Goal: Task Accomplishment & Management: Manage account settings

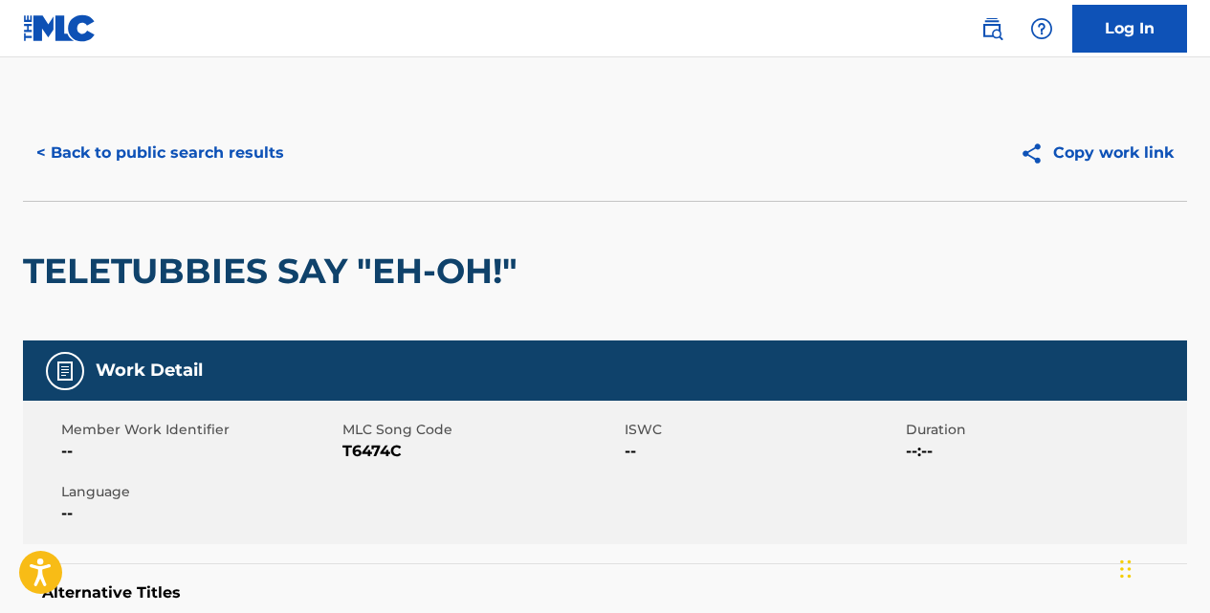
click at [272, 157] on button "< Back to public search results" at bounding box center [160, 153] width 274 height 48
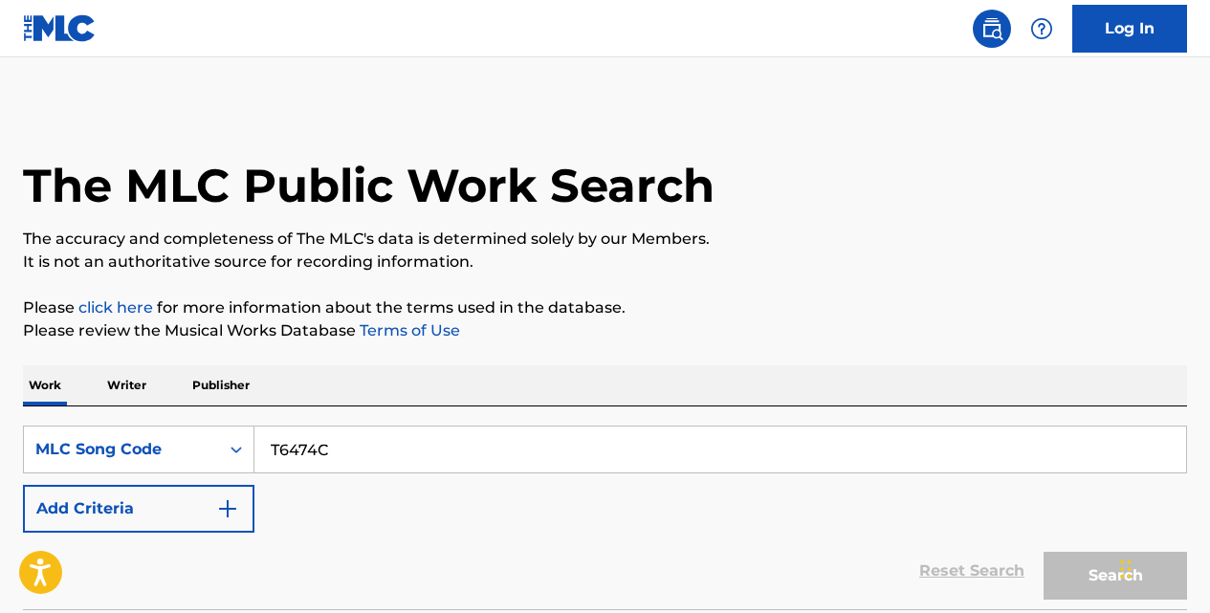
scroll to position [247, 0]
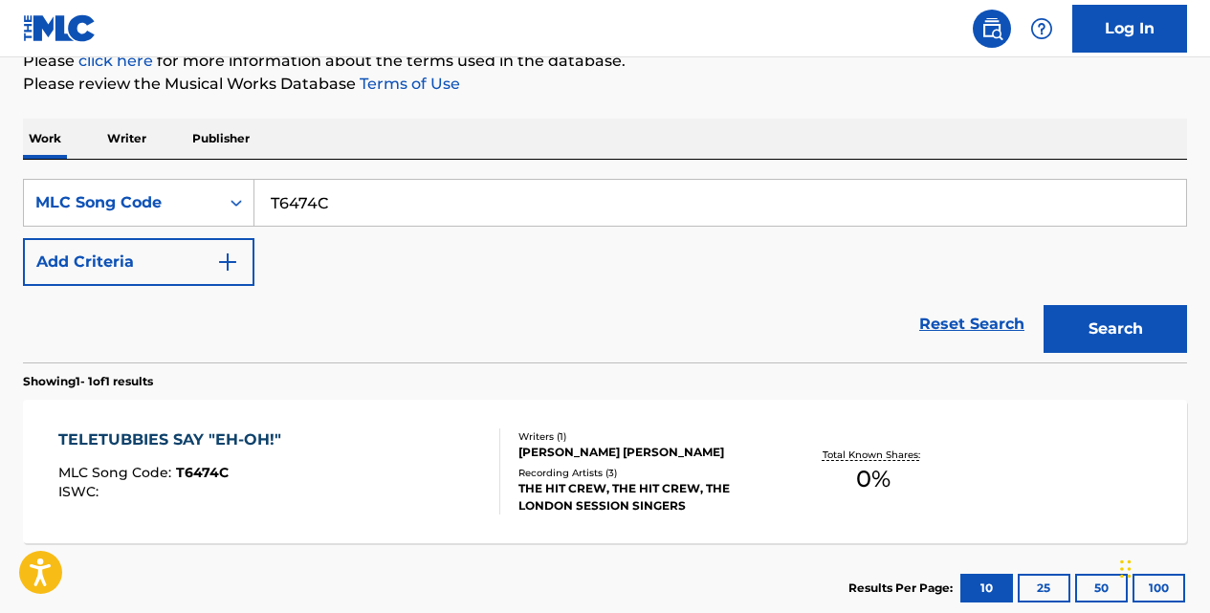
click at [350, 202] on input "T6474C" at bounding box center [719, 203] width 931 height 46
type input "T"
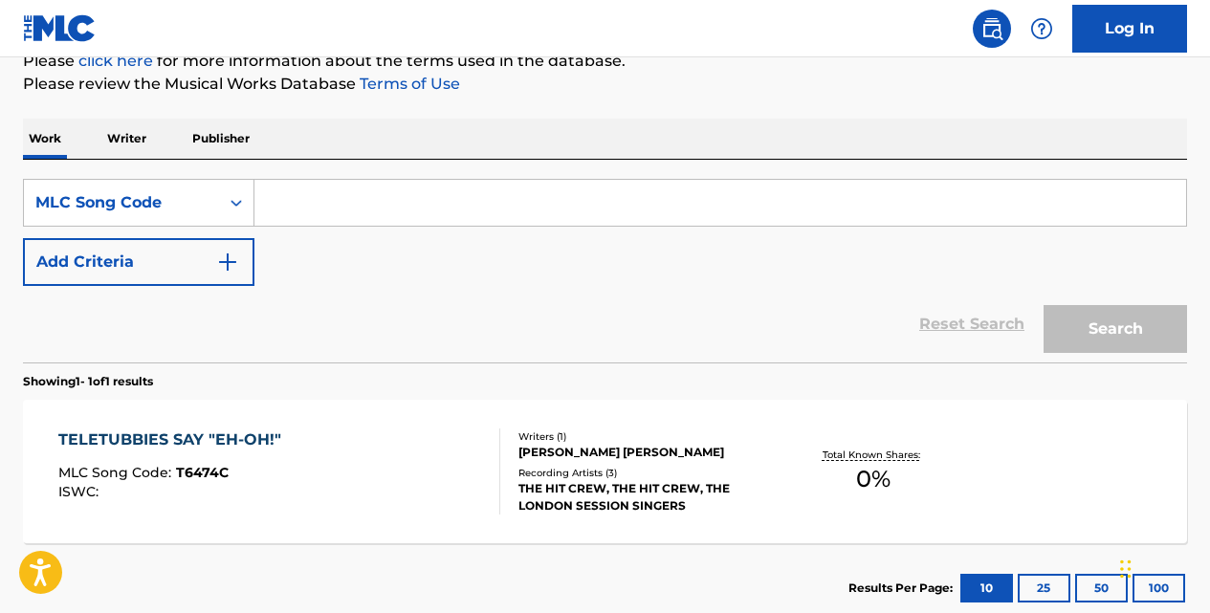
paste input "T19520"
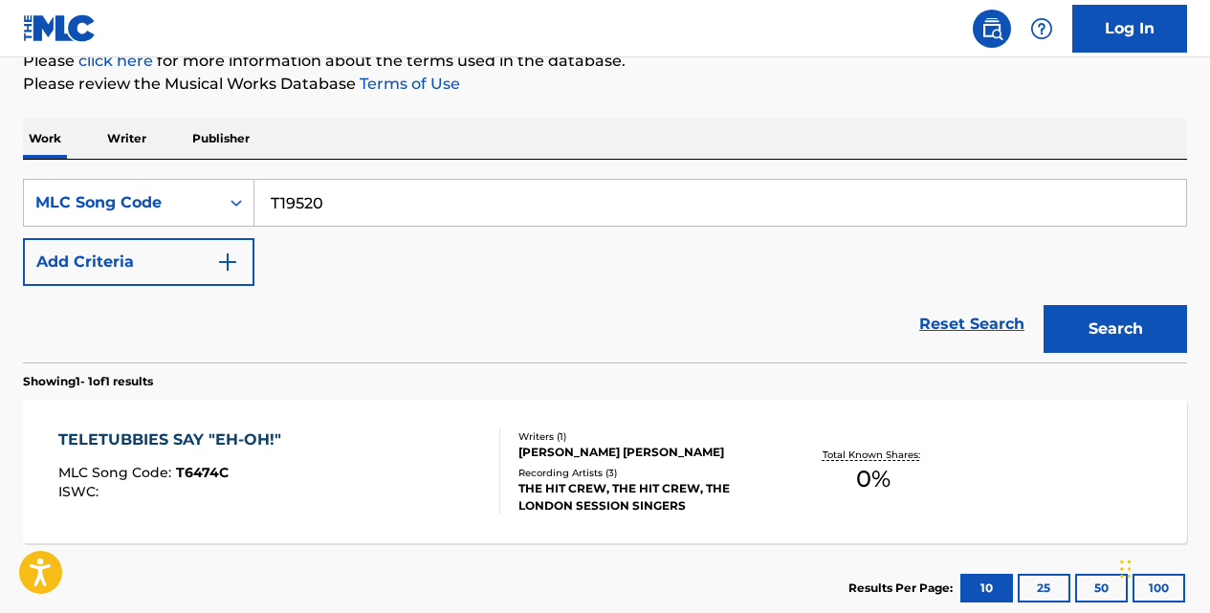
type input "T19520"
click at [1043, 305] on button "Search" at bounding box center [1114, 329] width 143 height 48
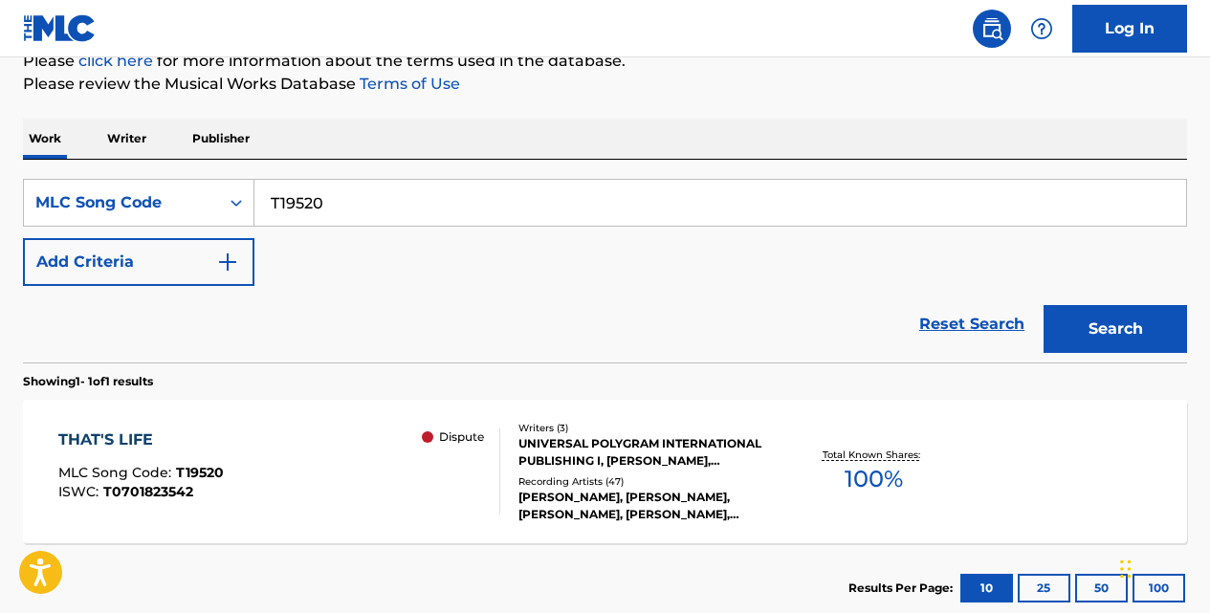
click at [148, 436] on div "THAT'S LIFE" at bounding box center [140, 439] width 165 height 23
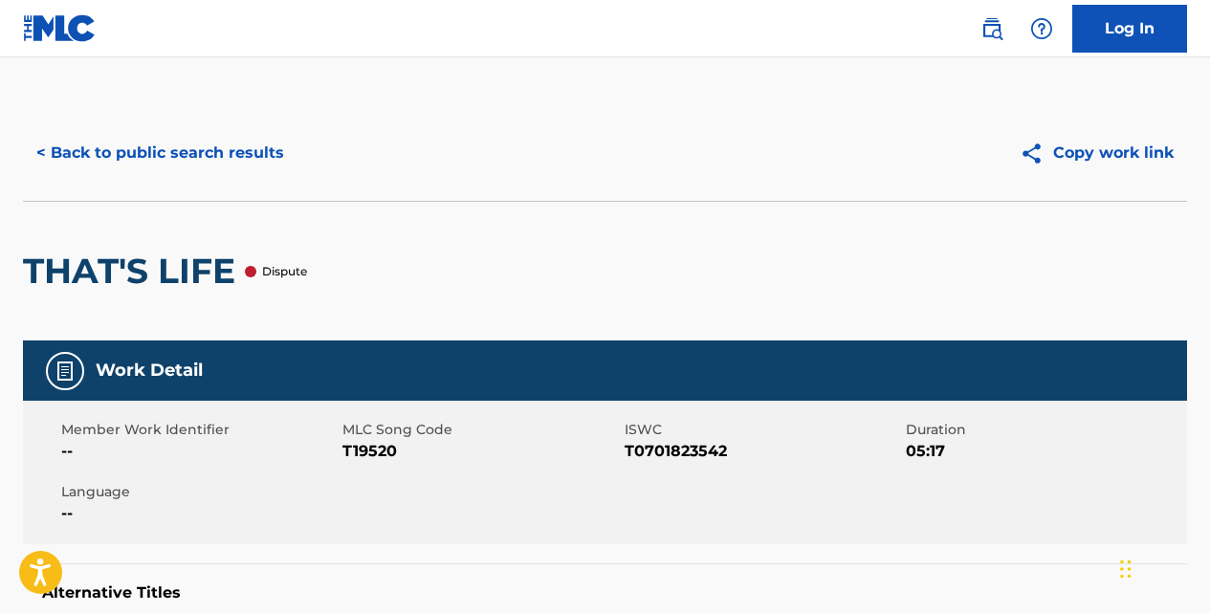
click at [221, 152] on button "< Back to public search results" at bounding box center [160, 153] width 274 height 48
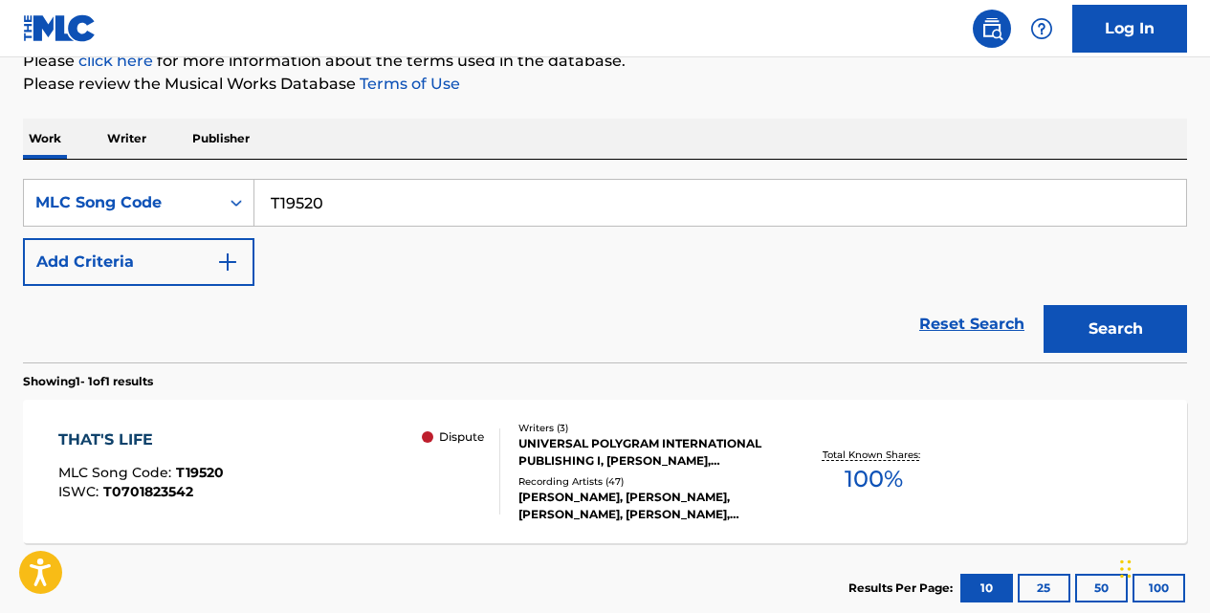
click at [360, 200] on input "T19520" at bounding box center [719, 203] width 931 height 46
type input "T"
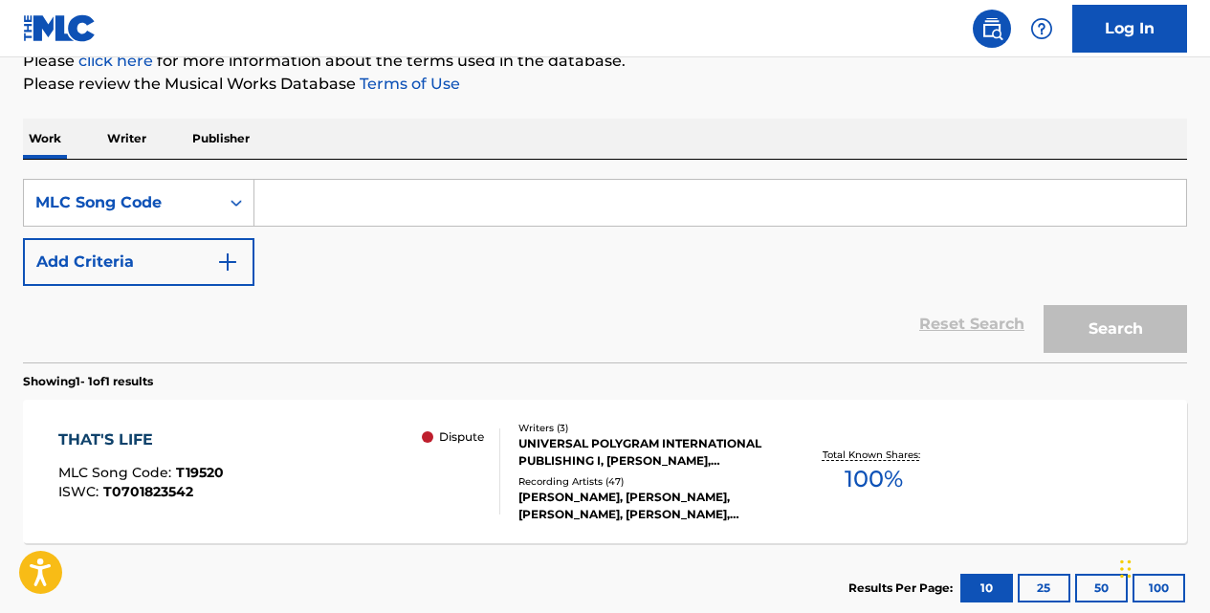
paste input "TD8TM5"
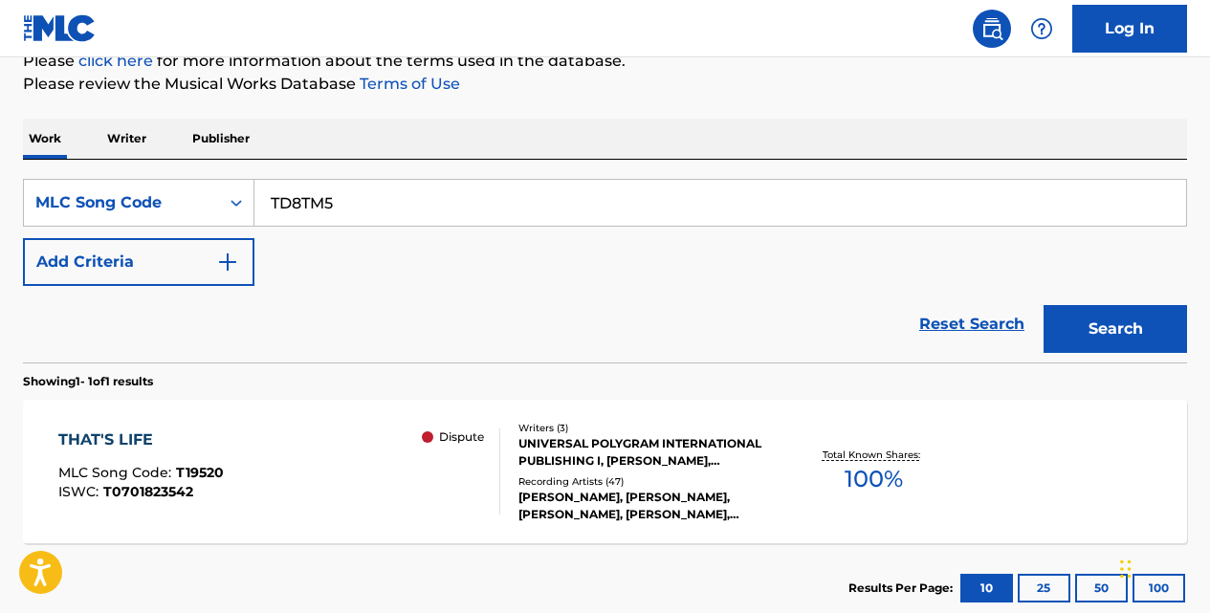
type input "TD8TM5"
click at [1043, 305] on button "Search" at bounding box center [1114, 329] width 143 height 48
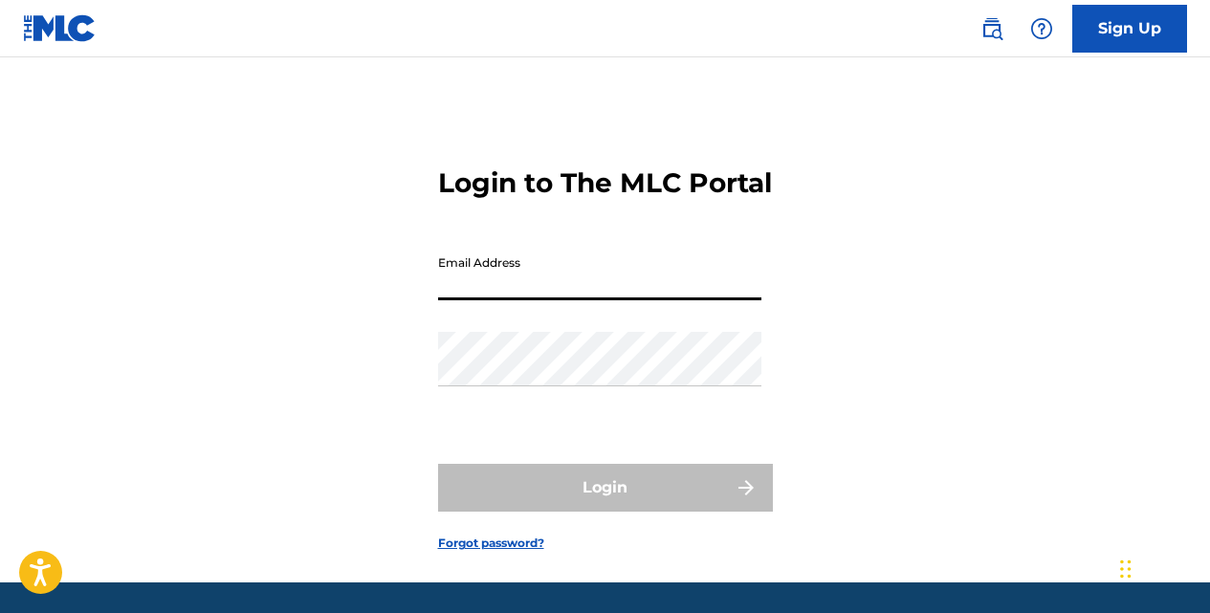
click at [529, 300] on input "Email Address" at bounding box center [599, 273] width 323 height 55
type input "djacome@peermusic.com"
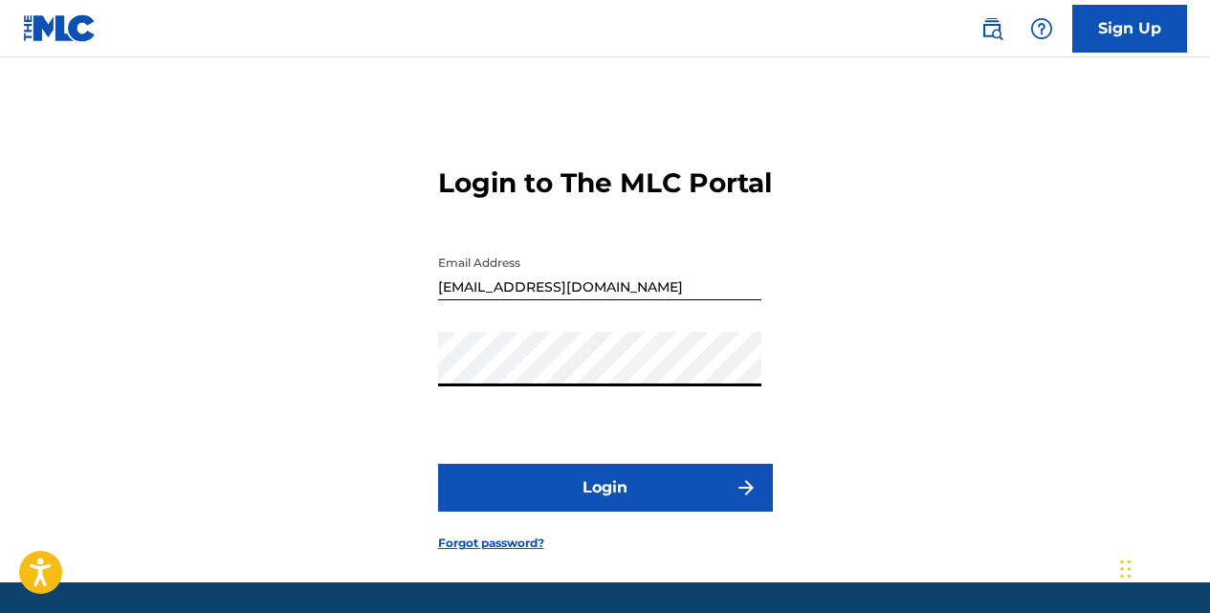
click at [438, 464] on button "Login" at bounding box center [605, 488] width 335 height 48
click at [645, 512] on button "Login" at bounding box center [605, 488] width 335 height 48
click at [650, 509] on button "Login" at bounding box center [605, 488] width 335 height 48
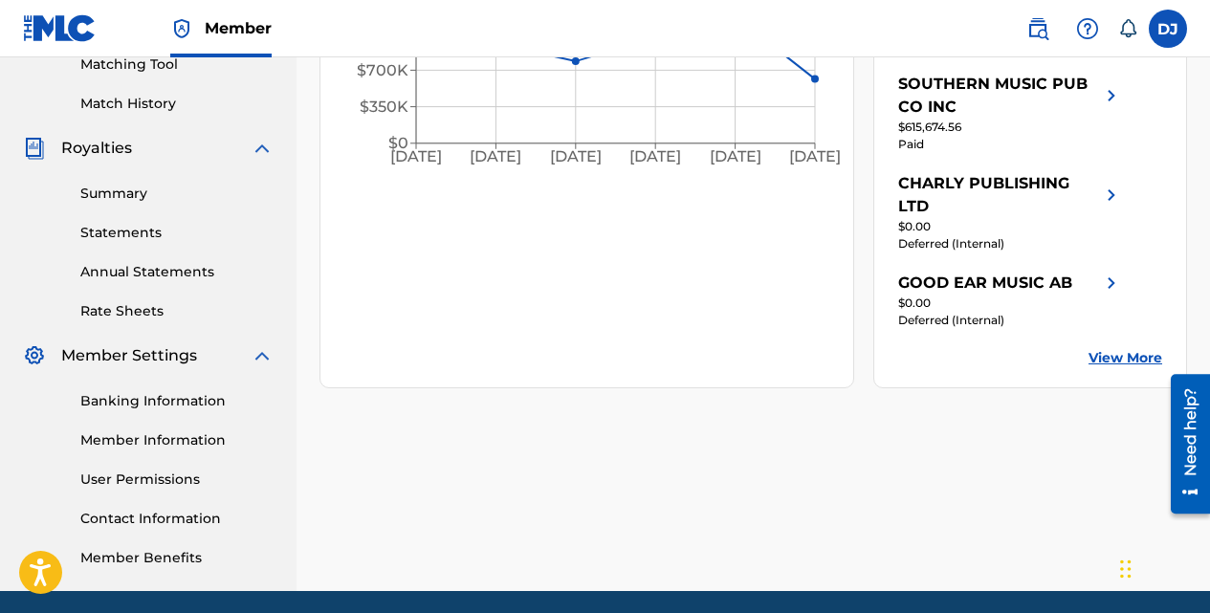
scroll to position [502, 0]
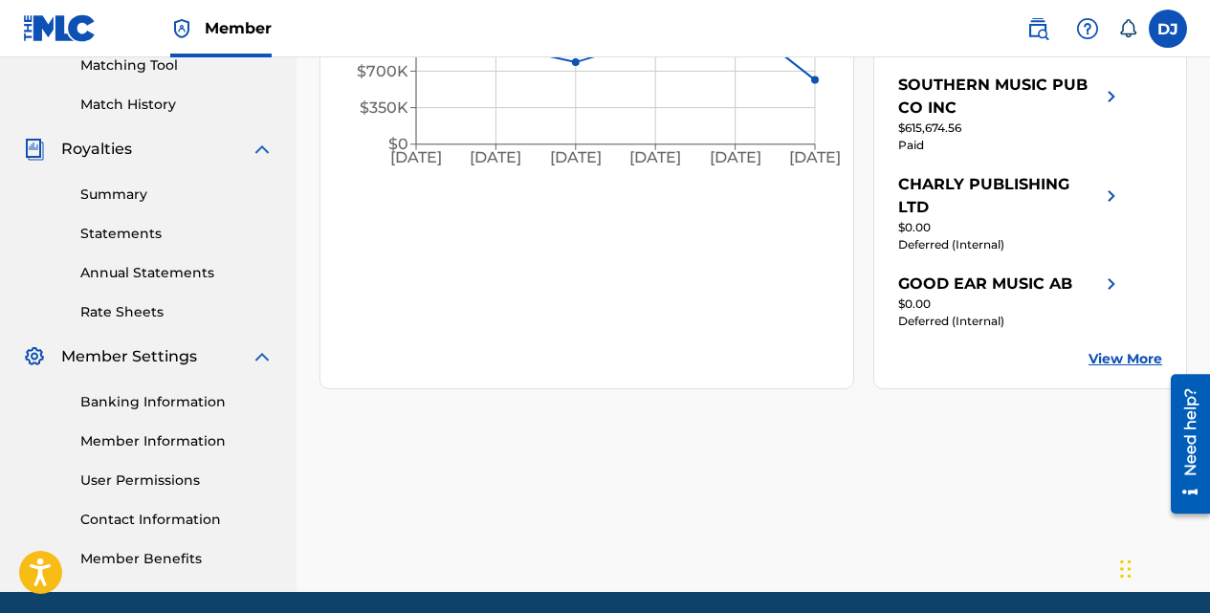
click at [199, 436] on link "Member Information" at bounding box center [176, 441] width 193 height 20
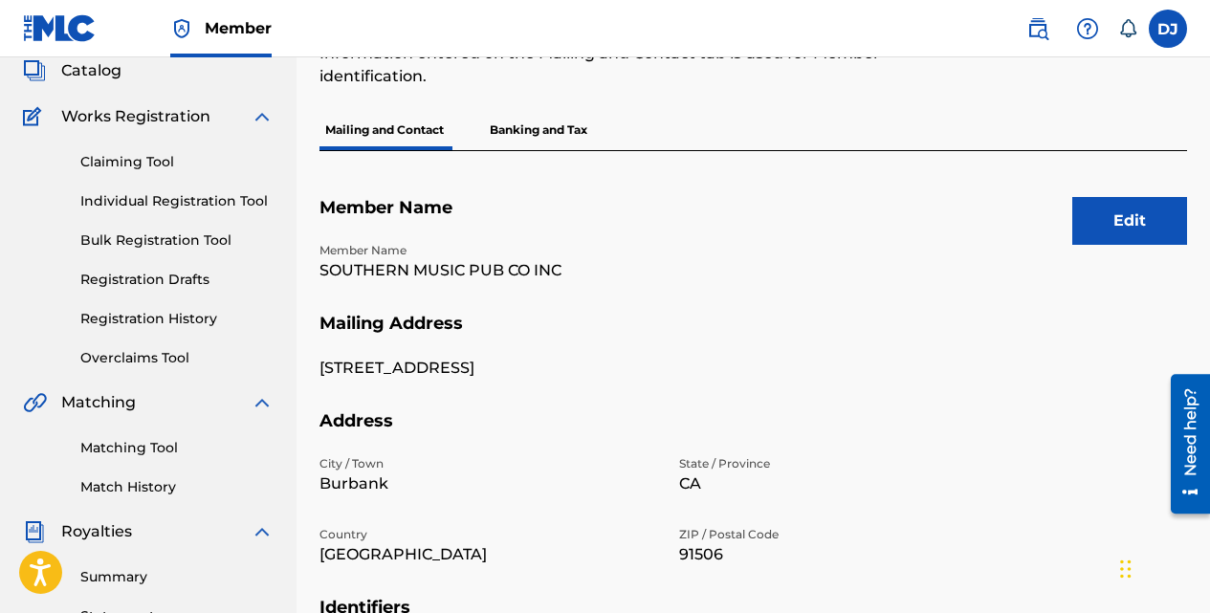
scroll to position [108, 0]
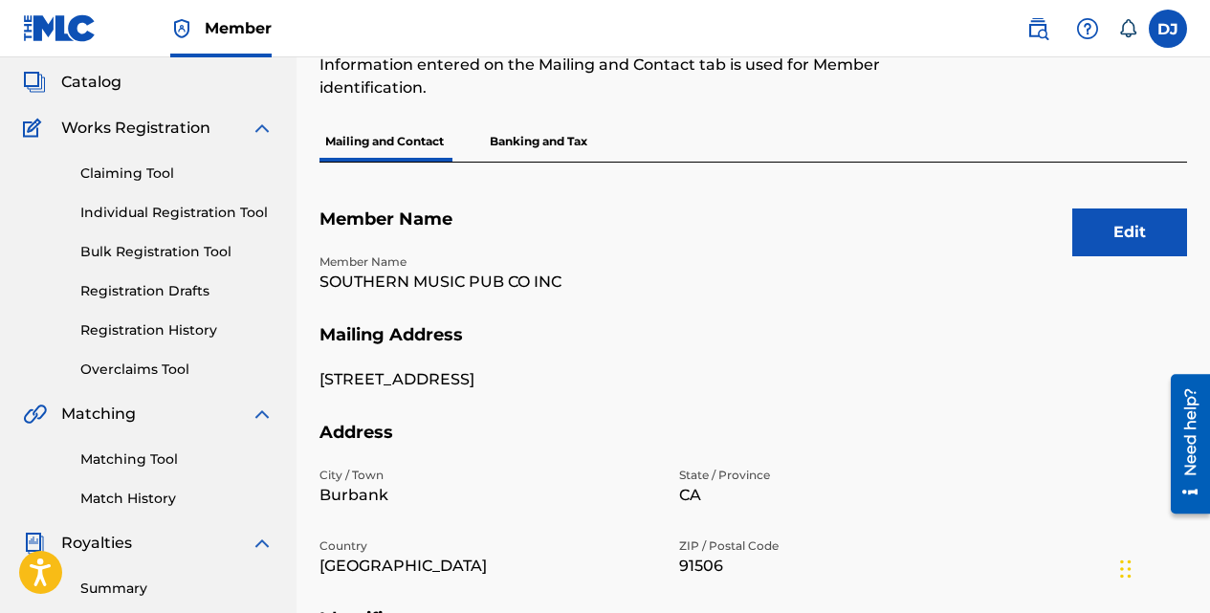
click at [1104, 208] on button "Edit" at bounding box center [1129, 232] width 115 height 48
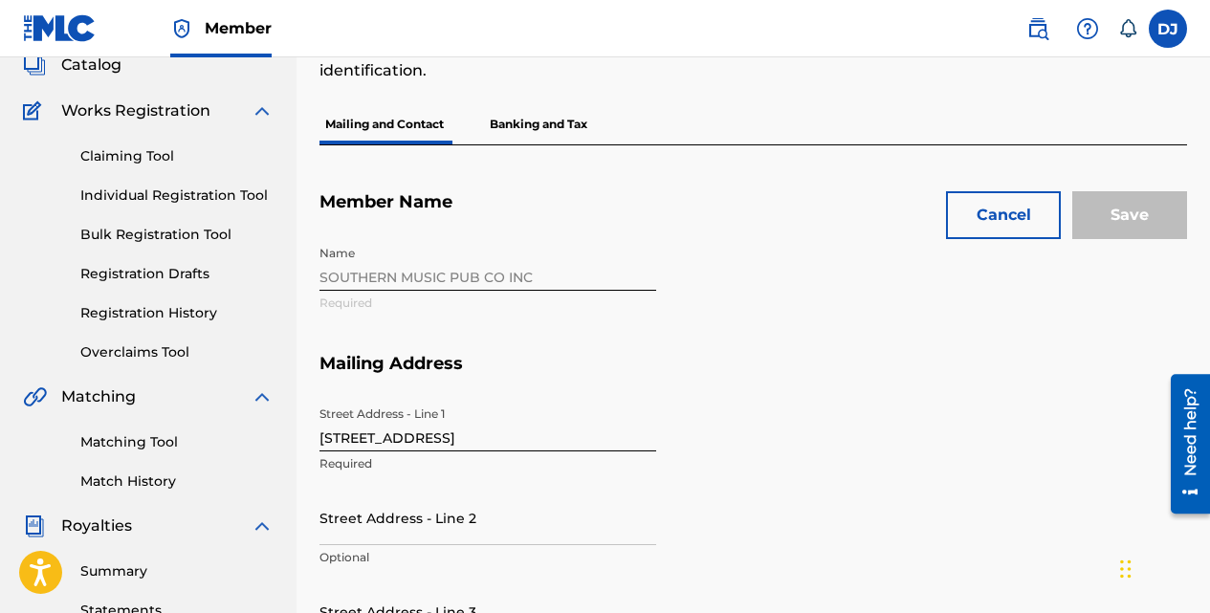
scroll to position [121, 0]
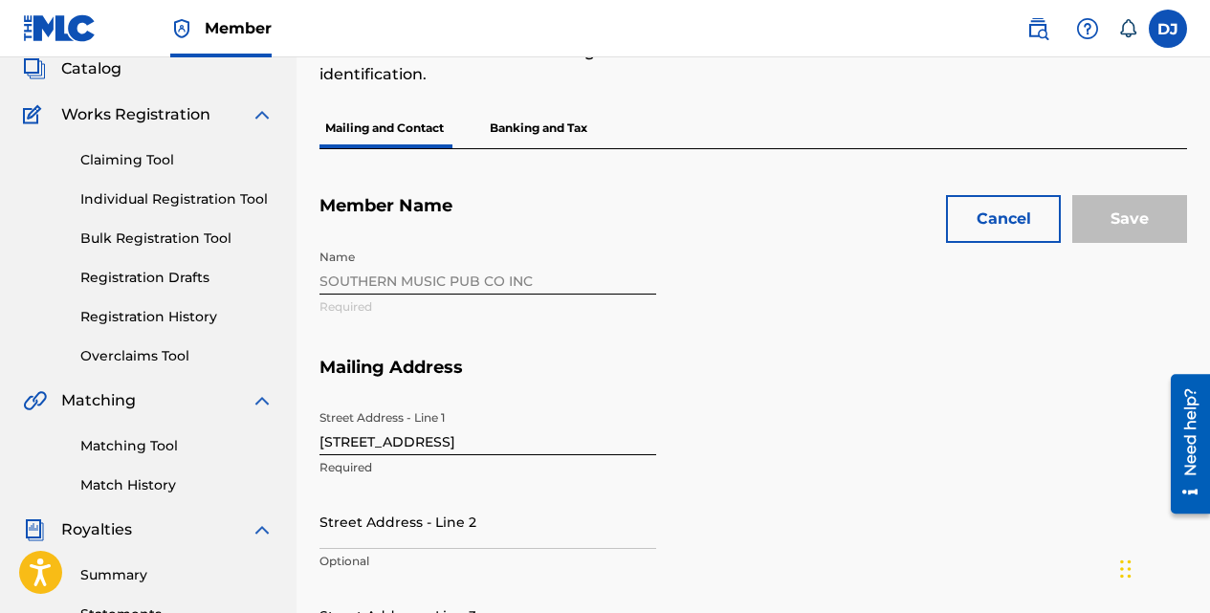
click at [988, 195] on button "Cancel" at bounding box center [1003, 219] width 115 height 48
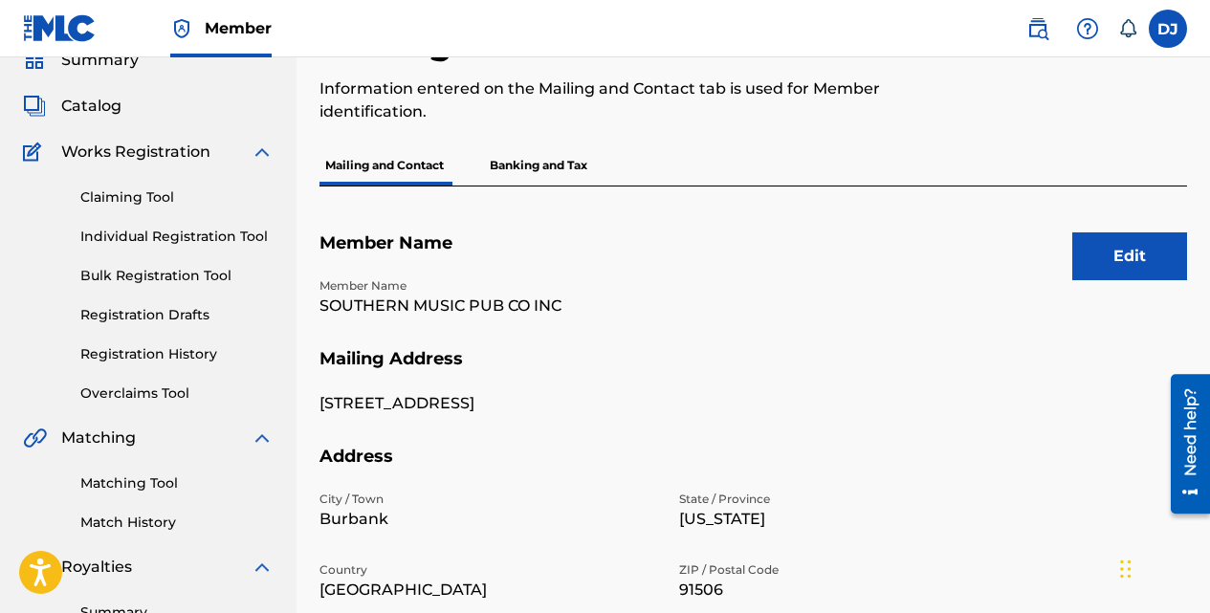
scroll to position [88, 0]
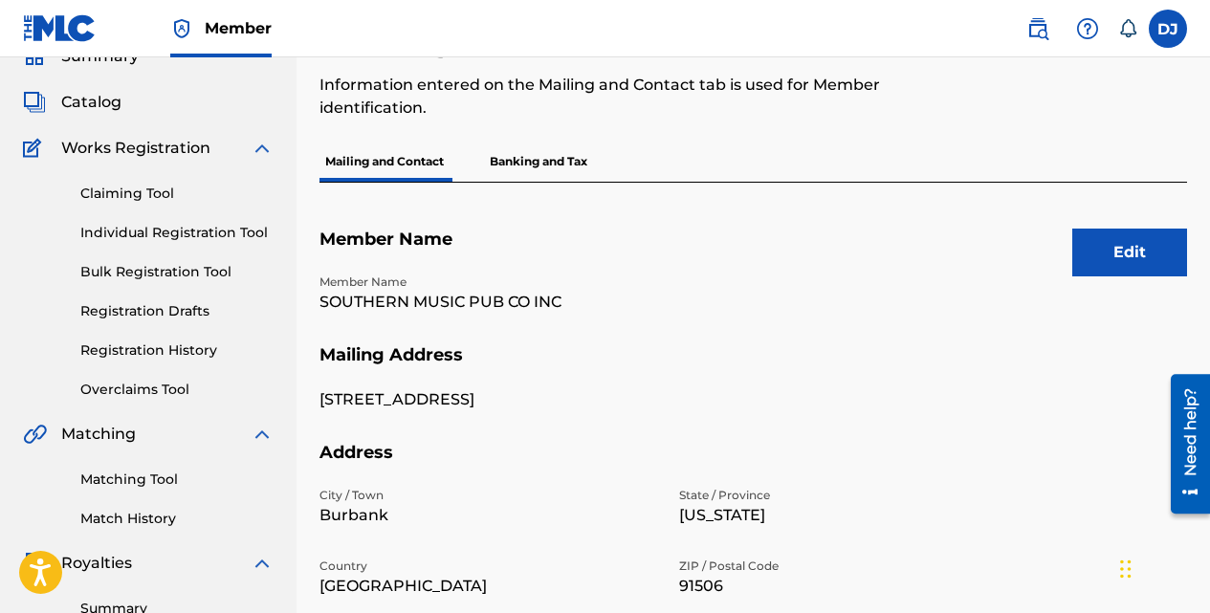
click at [579, 142] on p "Banking and Tax" at bounding box center [538, 162] width 109 height 40
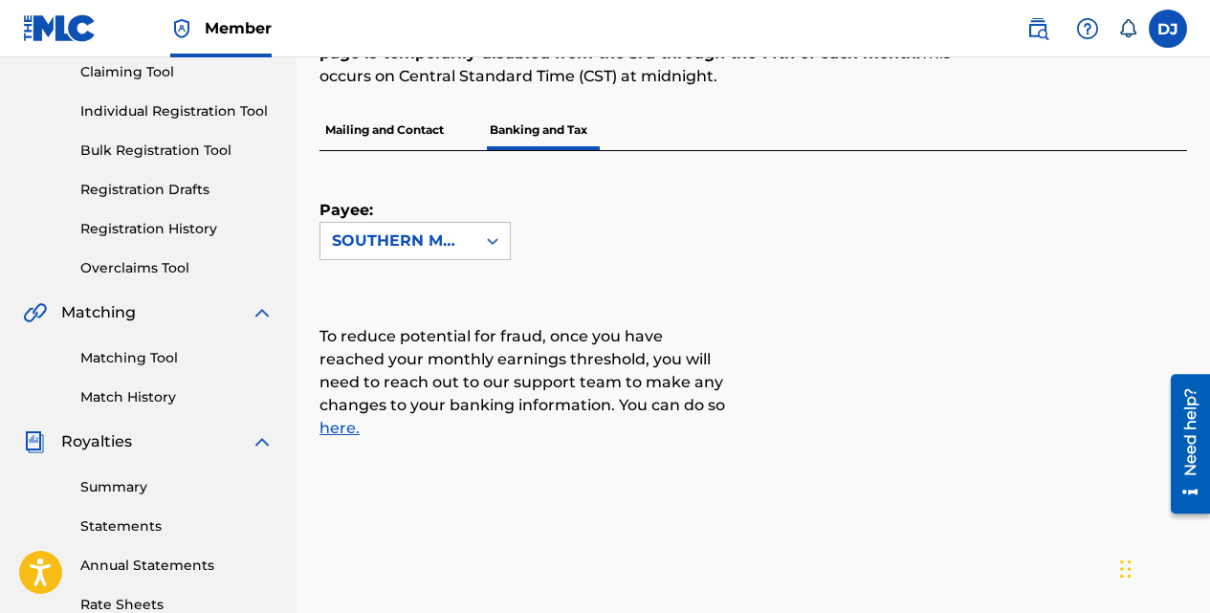
scroll to position [63, 0]
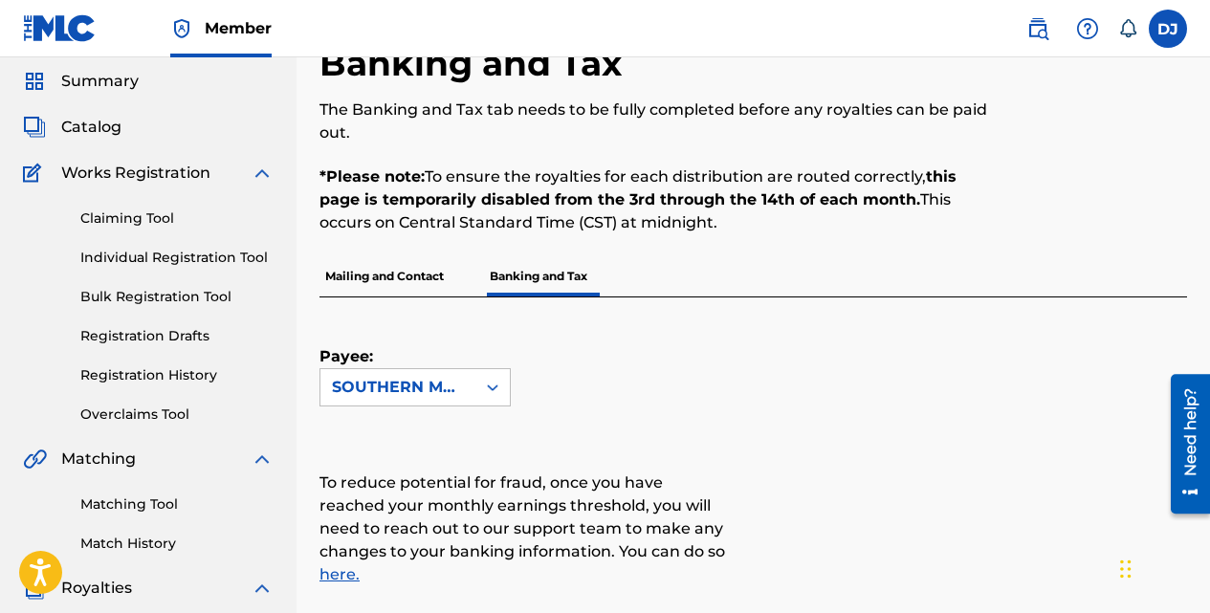
click at [399, 269] on p "Mailing and Contact" at bounding box center [384, 276] width 130 height 40
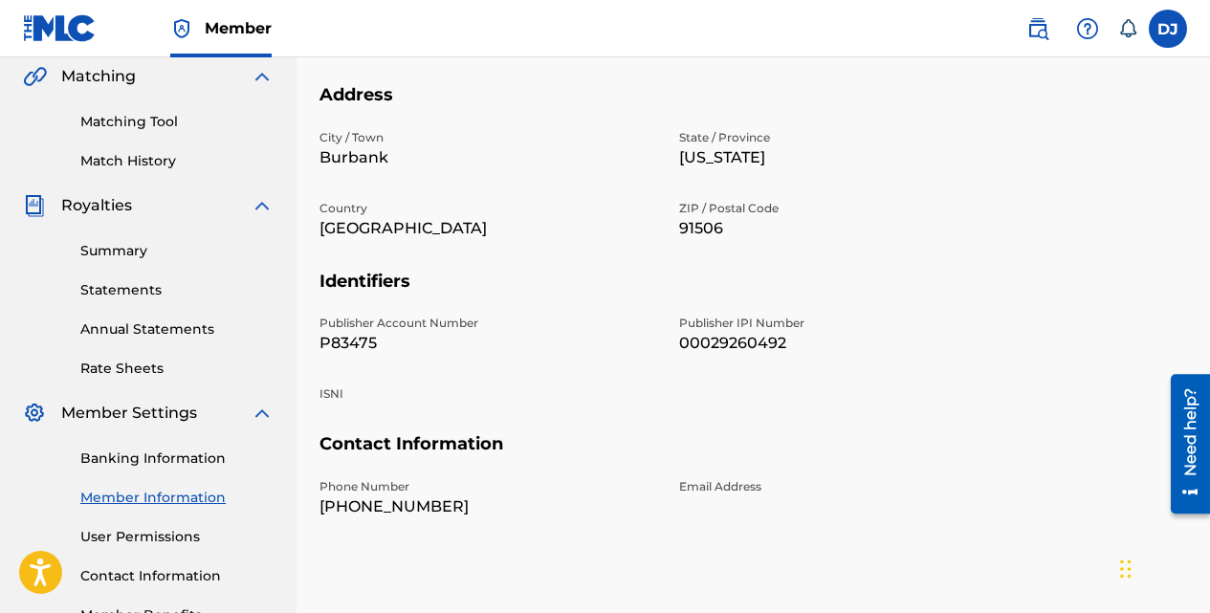
scroll to position [447, 0]
click at [197, 572] on link "Contact Information" at bounding box center [176, 575] width 193 height 20
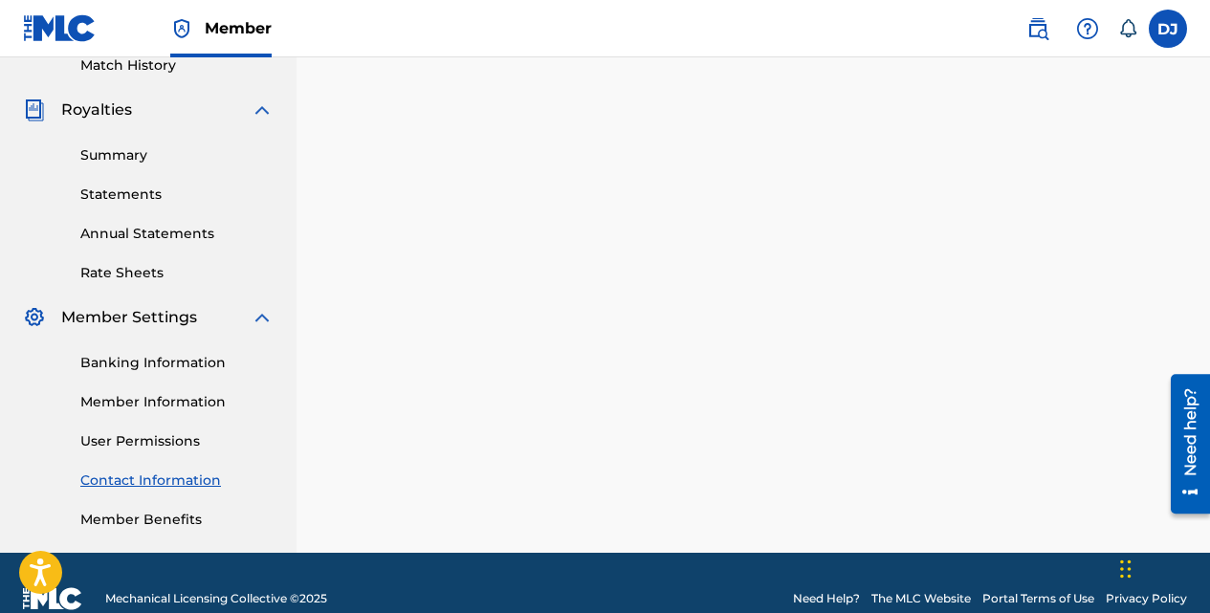
scroll to position [548, 0]
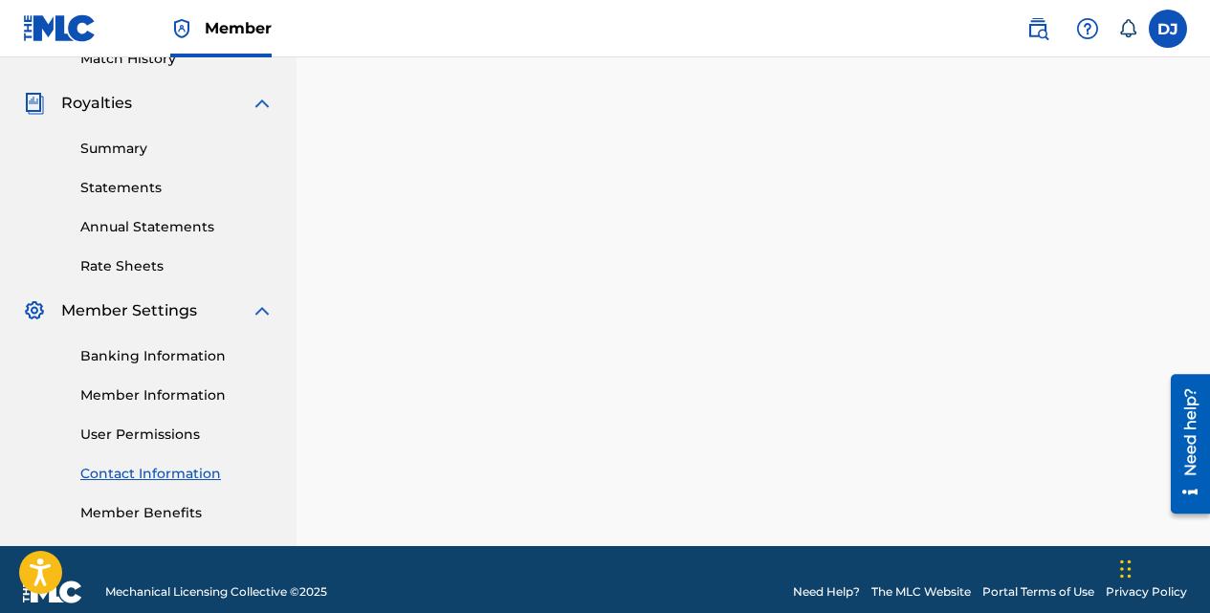
click at [207, 398] on link "Member Information" at bounding box center [176, 395] width 193 height 20
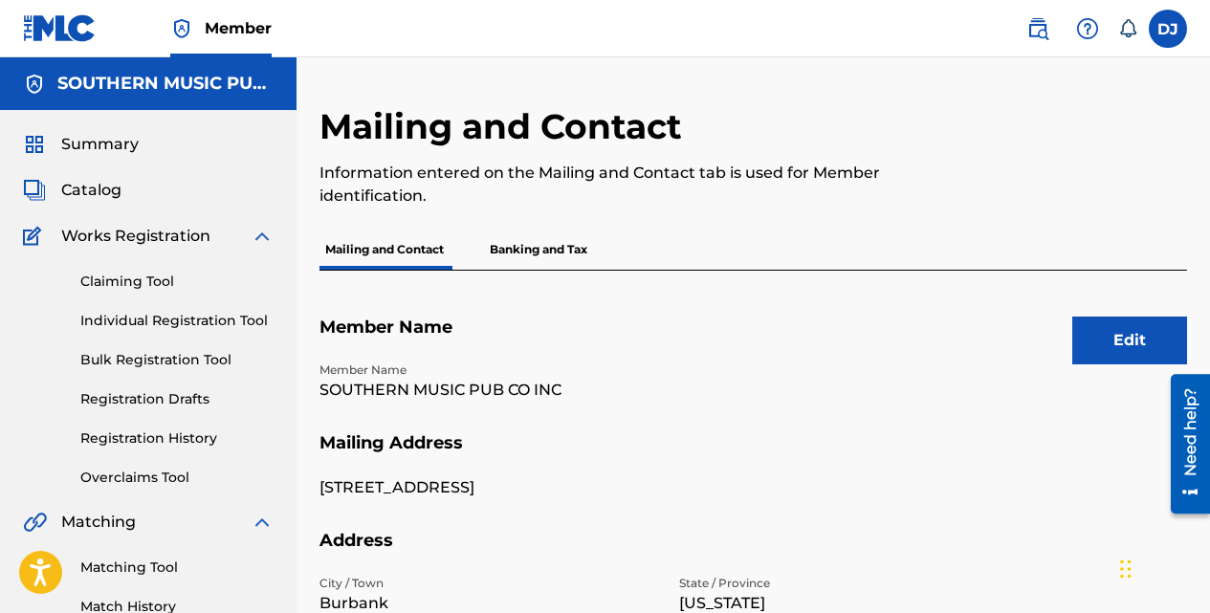
click at [1170, 26] on label at bounding box center [1167, 29] width 38 height 38
click at [1168, 29] on input "DJ David Jacome djacome@peermusic.com Notification Preferences Profile Log out" at bounding box center [1168, 29] width 0 height 0
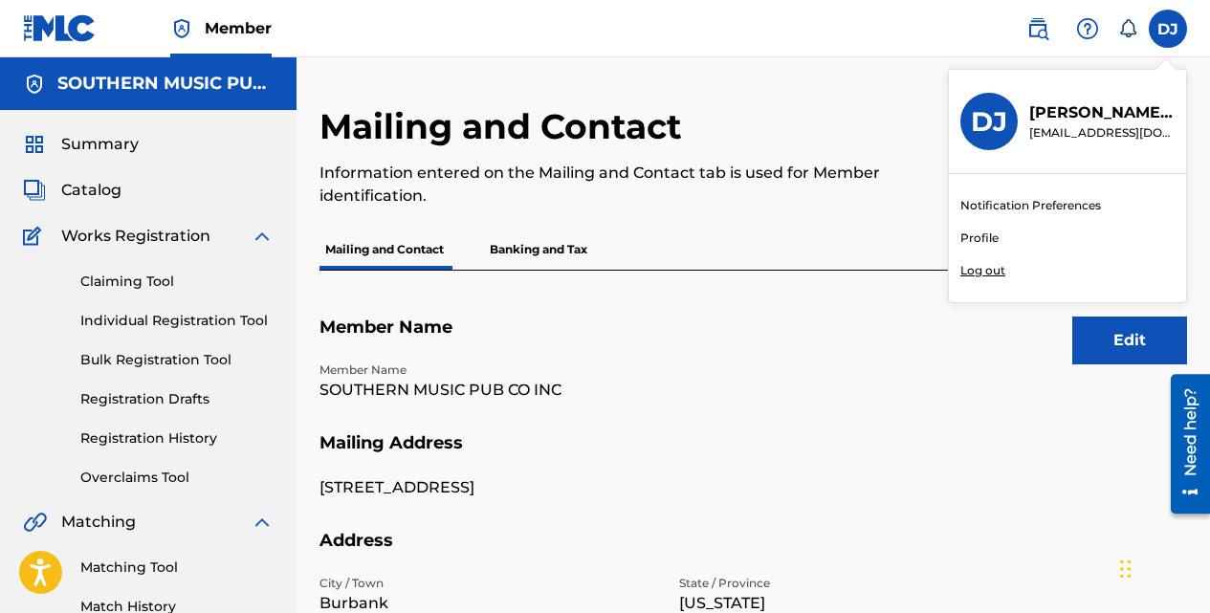
click at [994, 272] on p "Log out" at bounding box center [982, 270] width 45 height 17
click at [1168, 29] on input "DJ David Jacome djacome@peermusic.com Notification Preferences Profile Log out" at bounding box center [1168, 29] width 0 height 0
